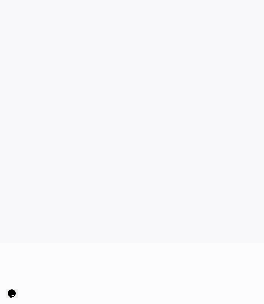
click at [145, 192] on game-player-page at bounding box center [132, 121] width 264 height 243
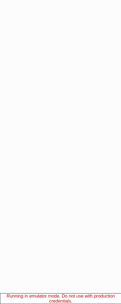
drag, startPoint x: 121, startPoint y: 74, endPoint x: 194, endPoint y: 83, distance: 74.2
click at [121, 83] on html "Running in emulator mode. Do not use with production credentials." at bounding box center [60, 152] width 121 height 304
